Goal: Check status: Check status

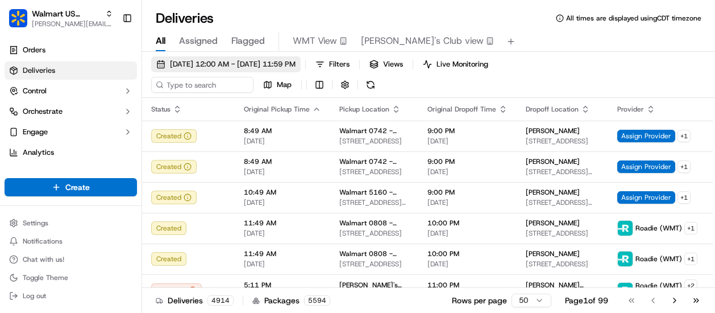
click at [296, 65] on span "[DATE] 12:00 AM - [DATE] 11:59 PM" at bounding box center [233, 64] width 126 height 10
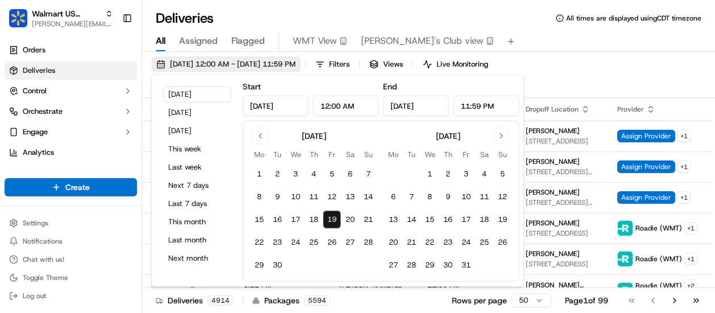
type input "[DATE]"
type input "12:00 AM"
type input "[DATE]"
type input "11:59 PM"
click at [261, 215] on button "15" at bounding box center [259, 219] width 18 height 18
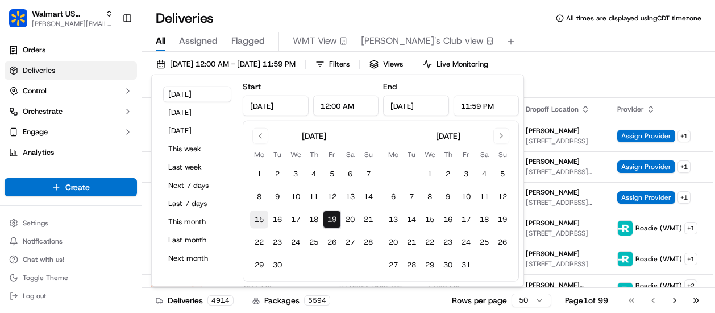
type input "[DATE]"
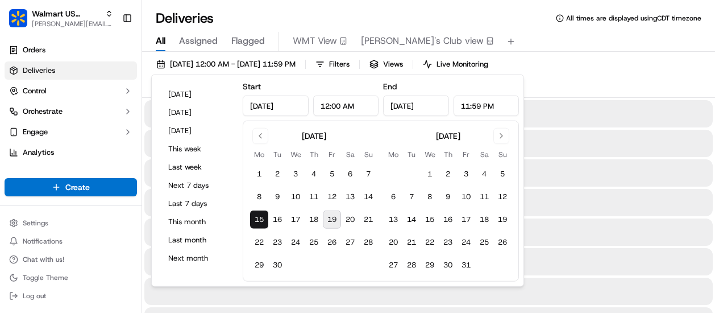
click at [577, 79] on div "[DATE] 12:00 AM - [DATE] 11:59 PM Filters Views Live Monitoring Map" at bounding box center [428, 76] width 573 height 41
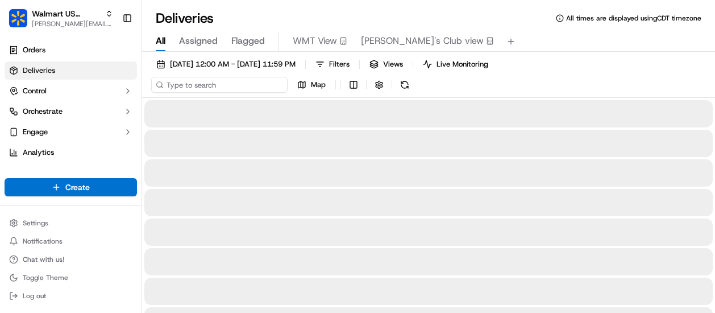
click at [215, 85] on input at bounding box center [219, 85] width 136 height 16
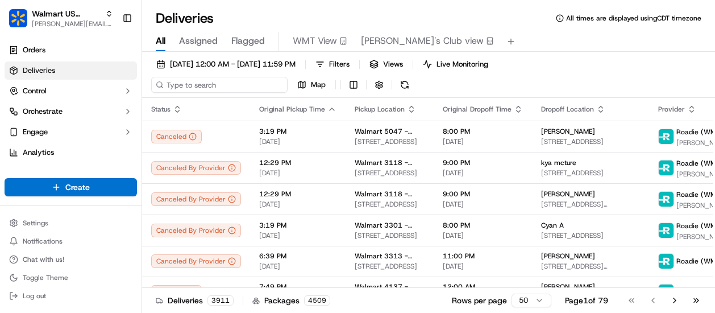
paste input "25256526"
type input "25256526"
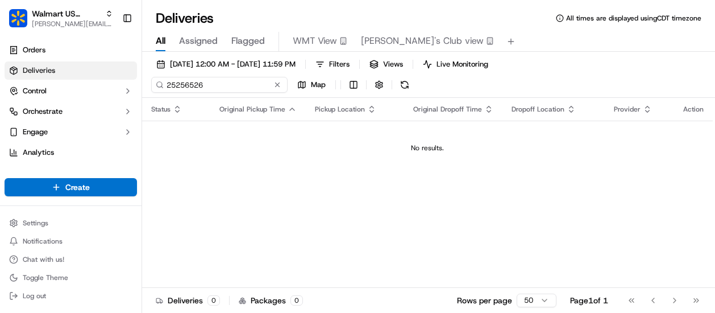
click at [140, 86] on div "Walmart US Corporate [PERSON_NAME][EMAIL_ADDRESS][PERSON_NAME][DOMAIN_NAME] Tog…" at bounding box center [357, 156] width 715 height 313
paste input "200013694339471"
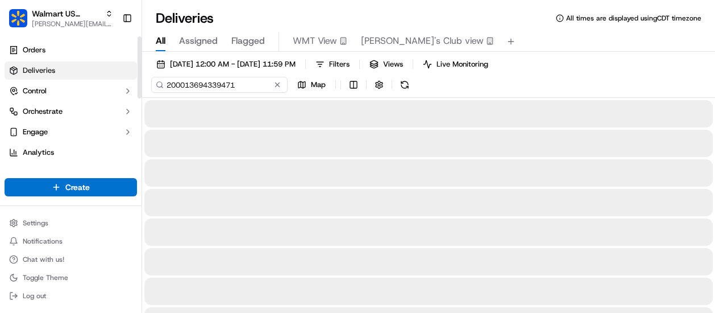
type input "200013694339471"
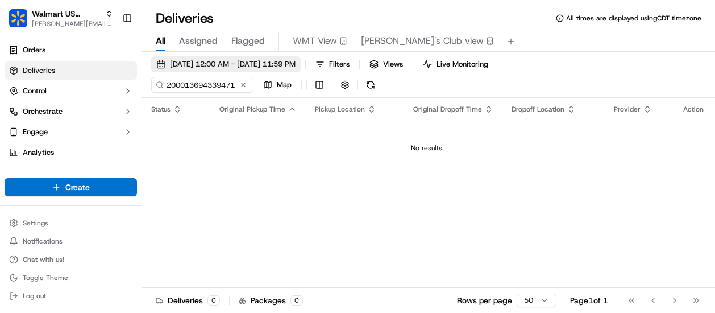
click at [296, 64] on span "[DATE] 12:00 AM - [DATE] 11:59 PM" at bounding box center [233, 64] width 126 height 10
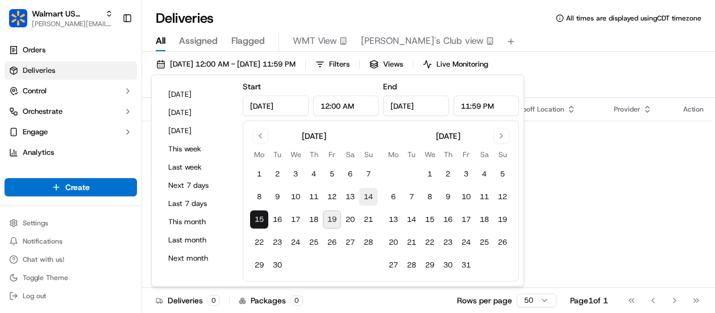
click at [369, 202] on button "14" at bounding box center [368, 197] width 18 height 18
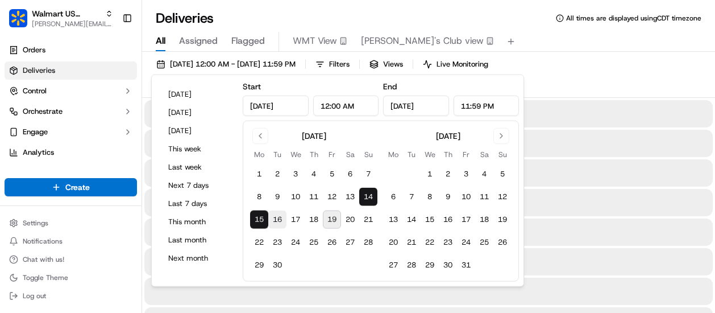
click at [281, 214] on button "16" at bounding box center [277, 219] width 18 height 18
type input "[DATE]"
click at [580, 77] on div "[DATE] 12:00 AM - [DATE] 11:59 PM Filters Views Live Monitoring 200013694339471…" at bounding box center [428, 76] width 573 height 41
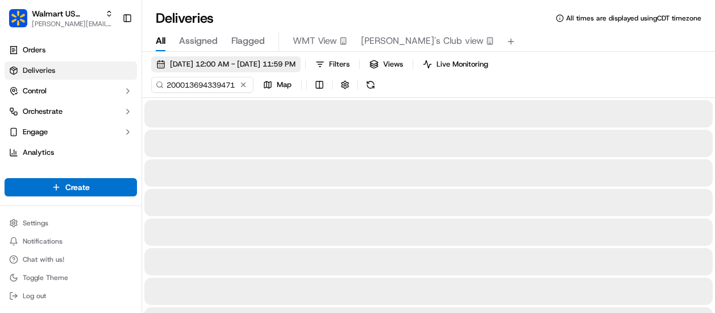
click at [301, 71] on button "[DATE] 12:00 AM - [DATE] 11:59 PM" at bounding box center [225, 64] width 149 height 16
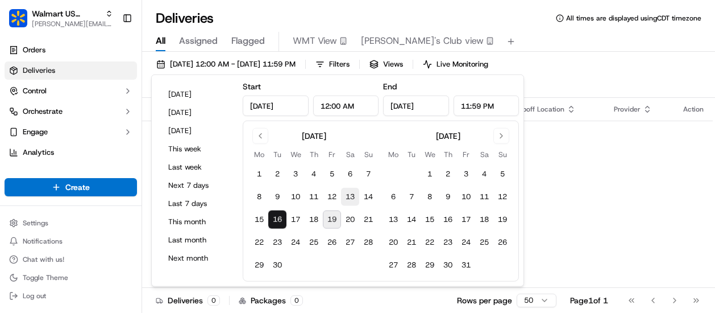
click at [355, 193] on button "13" at bounding box center [350, 197] width 18 height 18
type input "[DATE]"
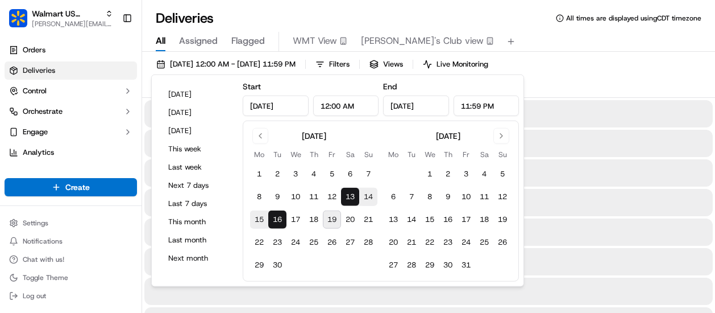
click at [569, 75] on div "[DATE] 12:00 AM - [DATE] 11:59 PM Filters Views Live Monitoring 200013694339471…" at bounding box center [428, 76] width 573 height 41
